Goal: Transaction & Acquisition: Download file/media

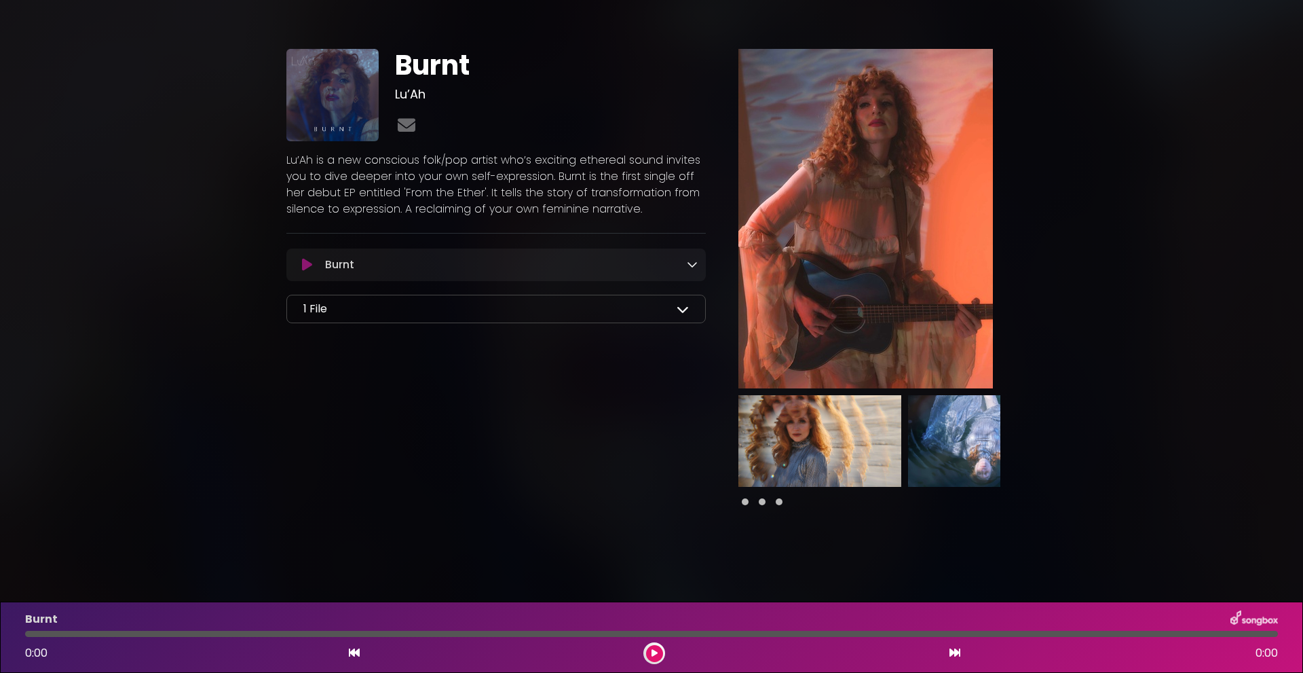
click at [683, 309] on icon at bounding box center [683, 309] width 12 height 12
click at [626, 307] on div "1 File" at bounding box center [495, 309] width 385 height 16
click at [682, 306] on icon at bounding box center [683, 309] width 12 height 12
click at [688, 263] on icon at bounding box center [692, 264] width 11 height 11
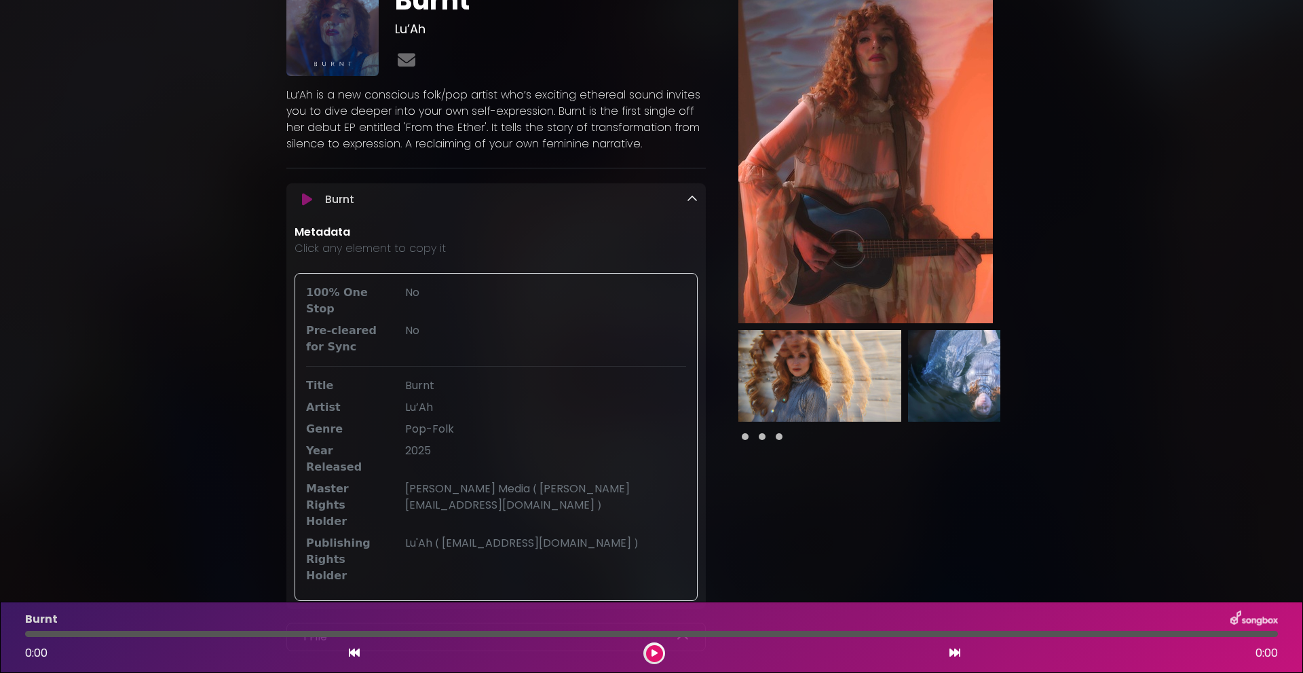
scroll to position [72, 0]
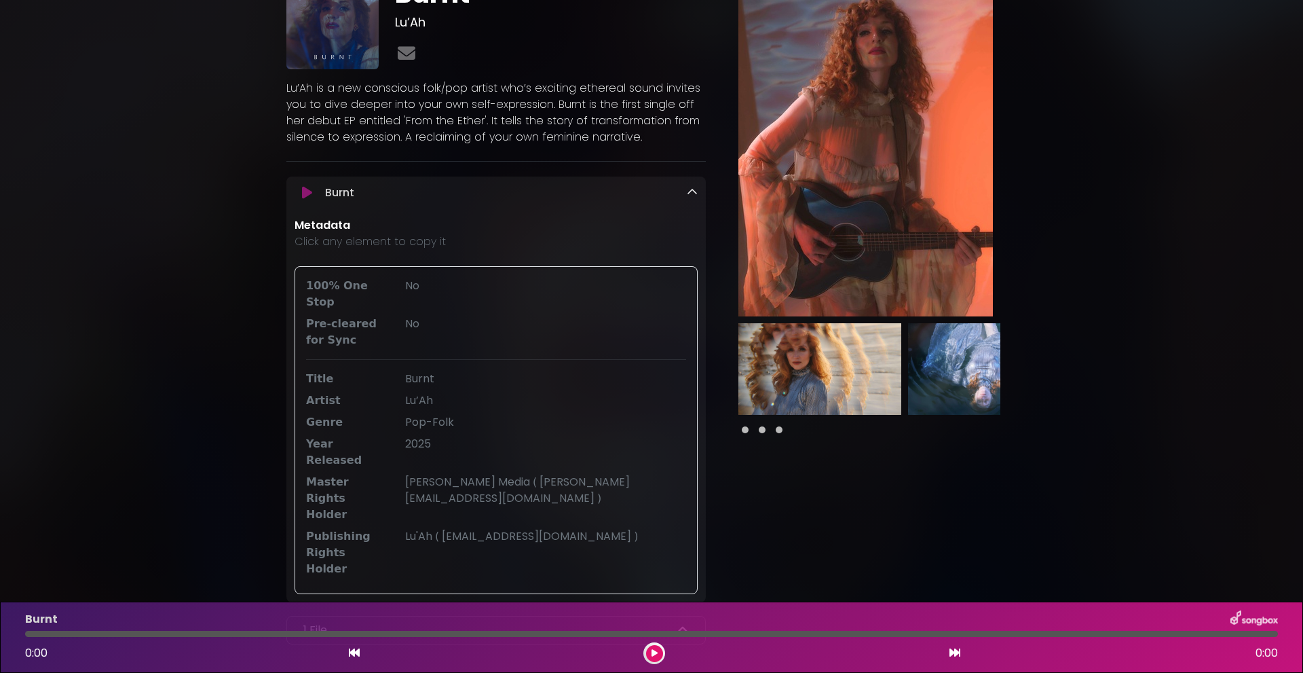
click at [411, 286] on span "No" at bounding box center [412, 286] width 14 height 16
click at [692, 191] on icon at bounding box center [692, 192] width 11 height 11
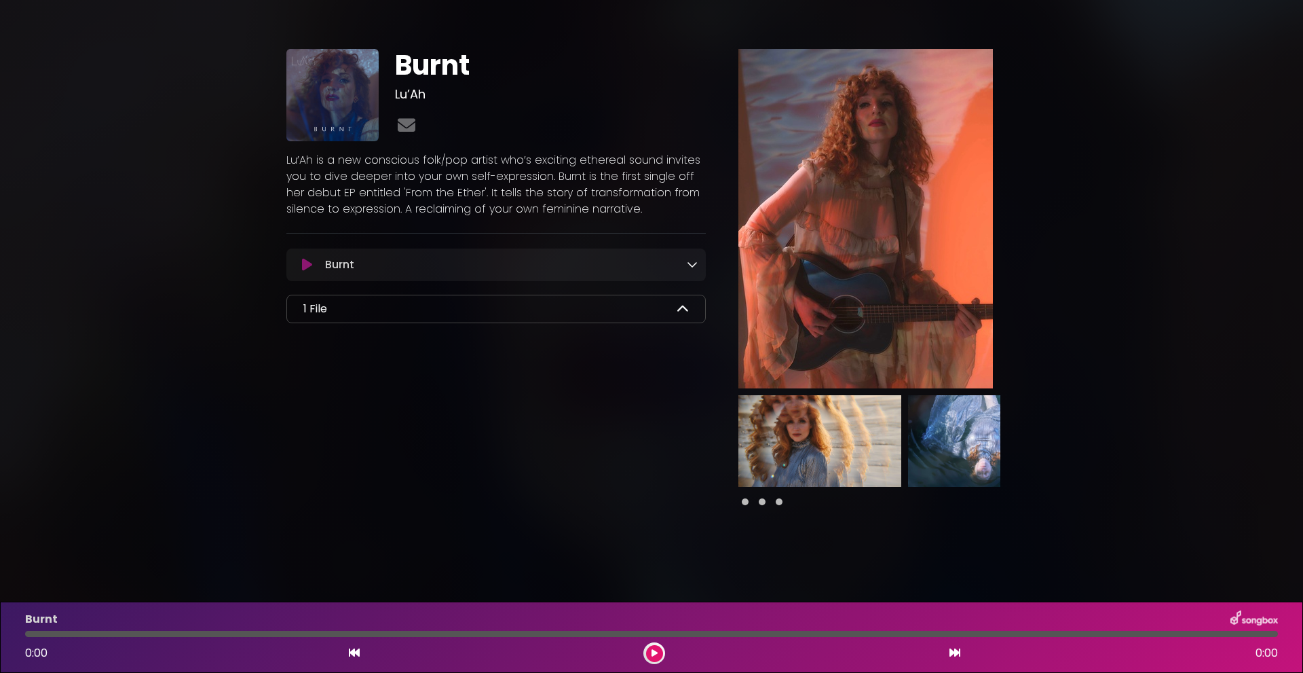
drag, startPoint x: 484, startPoint y: 264, endPoint x: 375, endPoint y: 414, distance: 185.2
click at [375, 414] on div "Burnt Lu’Ah" at bounding box center [496, 279] width 436 height 461
click at [398, 311] on div "1 File" at bounding box center [495, 309] width 385 height 16
click at [678, 309] on icon at bounding box center [683, 309] width 12 height 12
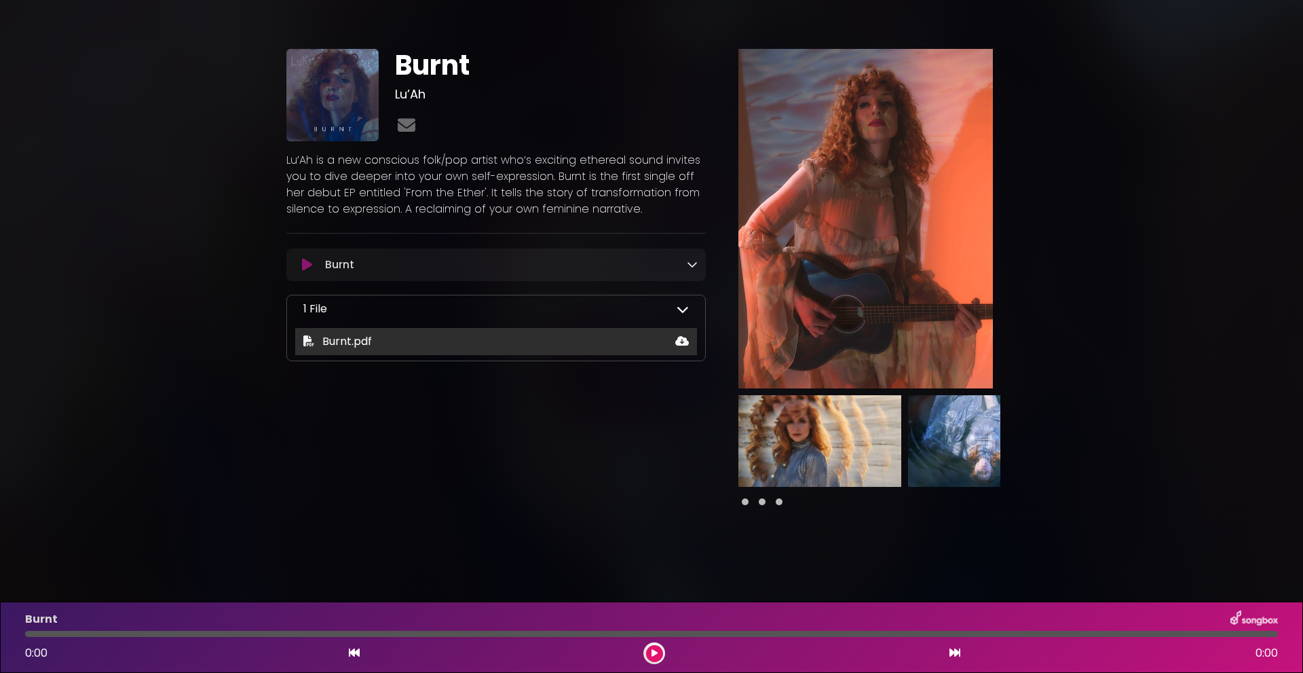
click at [599, 341] on div "Burnt.pdf" at bounding box center [496, 341] width 402 height 16
click at [680, 341] on icon at bounding box center [682, 340] width 14 height 11
